Goal: Task Accomplishment & Management: Manage account settings

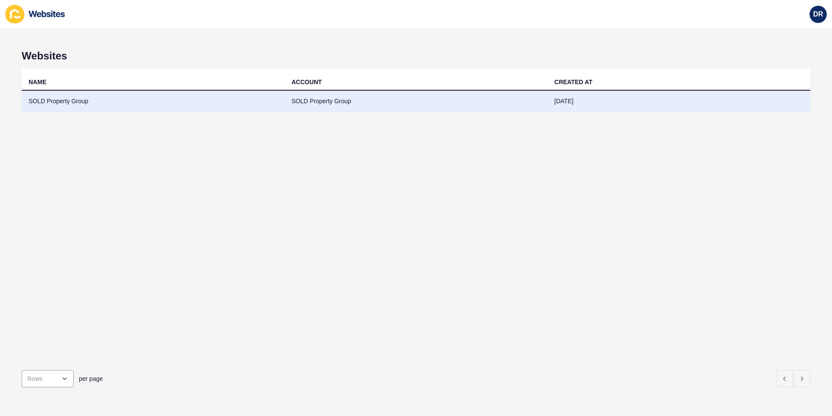
click at [154, 100] on td "SOLD Property Group" at bounding box center [153, 101] width 263 height 21
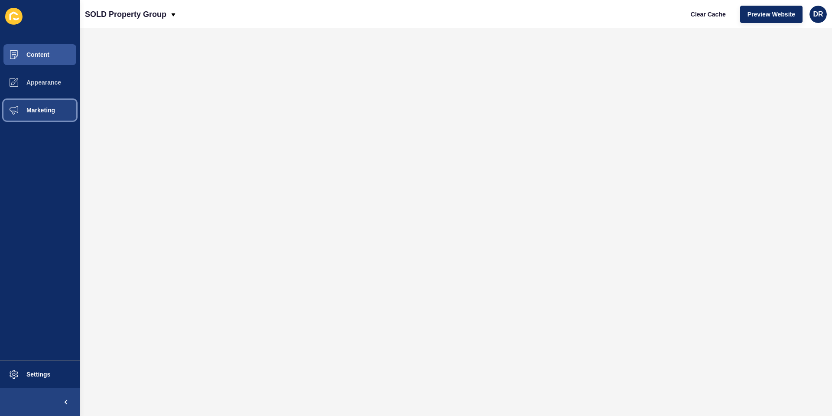
click at [49, 109] on span "Marketing" at bounding box center [27, 110] width 56 height 7
click at [760, 15] on span "Preview Website" at bounding box center [771, 14] width 48 height 9
click at [35, 116] on button "Marketing" at bounding box center [40, 110] width 80 height 28
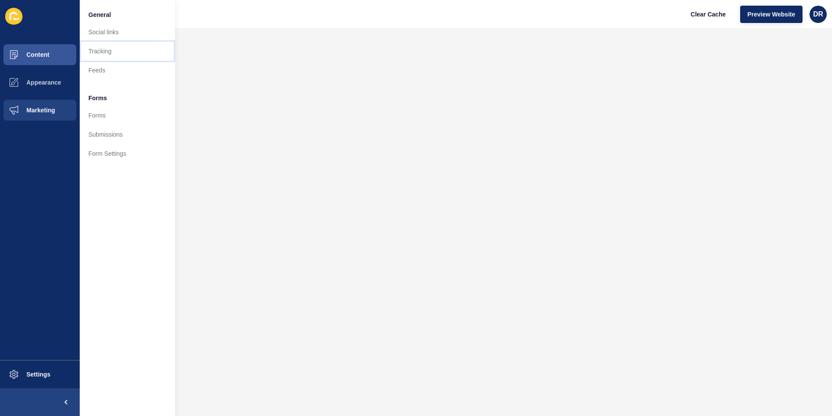
click at [99, 49] on link "Tracking" at bounding box center [127, 51] width 95 height 19
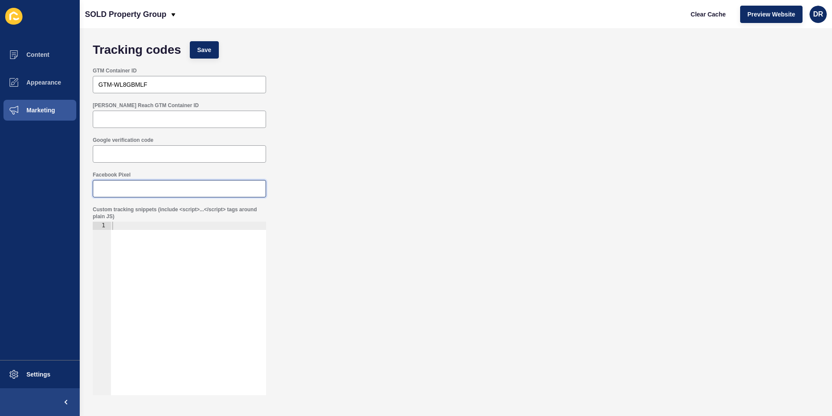
click at [115, 190] on input "Facebook Pixel" at bounding box center [179, 188] width 162 height 9
click at [757, 13] on span "Preview Website" at bounding box center [771, 14] width 48 height 9
click at [123, 186] on input "Facebook Pixel" at bounding box center [179, 188] width 162 height 9
paste input "1094084172666269"
type input "1094084172666269"
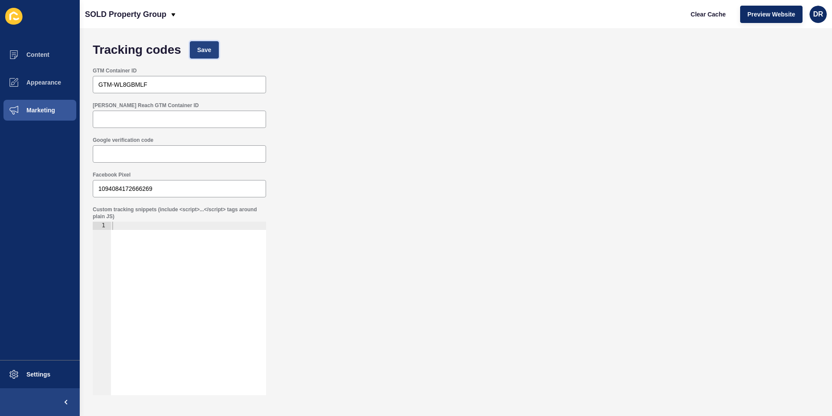
click at [205, 48] on span "Save" at bounding box center [204, 49] width 14 height 9
click at [205, 51] on span "Save" at bounding box center [204, 49] width 14 height 9
click at [133, 189] on input "1094084172666269" at bounding box center [179, 188] width 162 height 9
drag, startPoint x: 207, startPoint y: 47, endPoint x: 316, endPoint y: 85, distance: 116.2
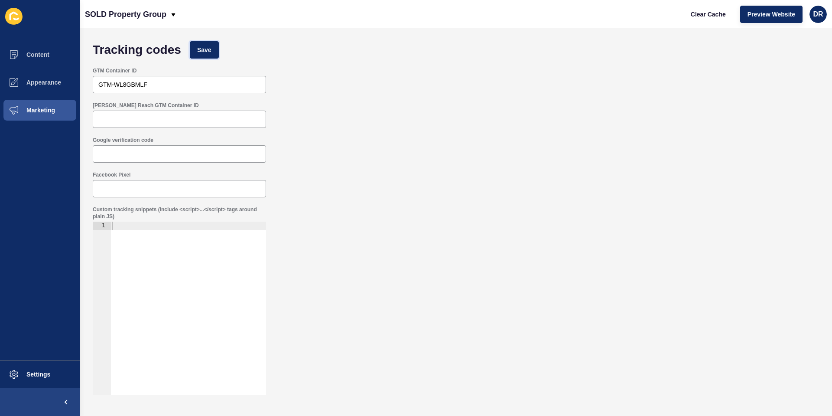
click at [207, 47] on span "Save" at bounding box center [204, 49] width 14 height 9
click at [44, 57] on span "Content" at bounding box center [24, 54] width 51 height 7
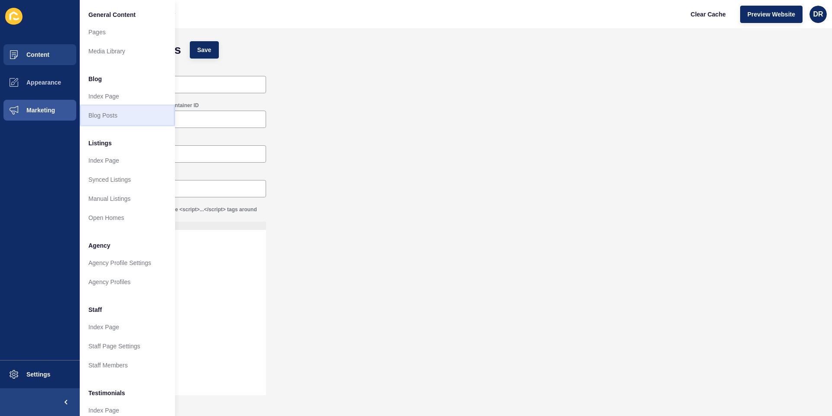
click at [102, 112] on link "Blog Posts" at bounding box center [127, 115] width 95 height 19
